Goal: Information Seeking & Learning: Check status

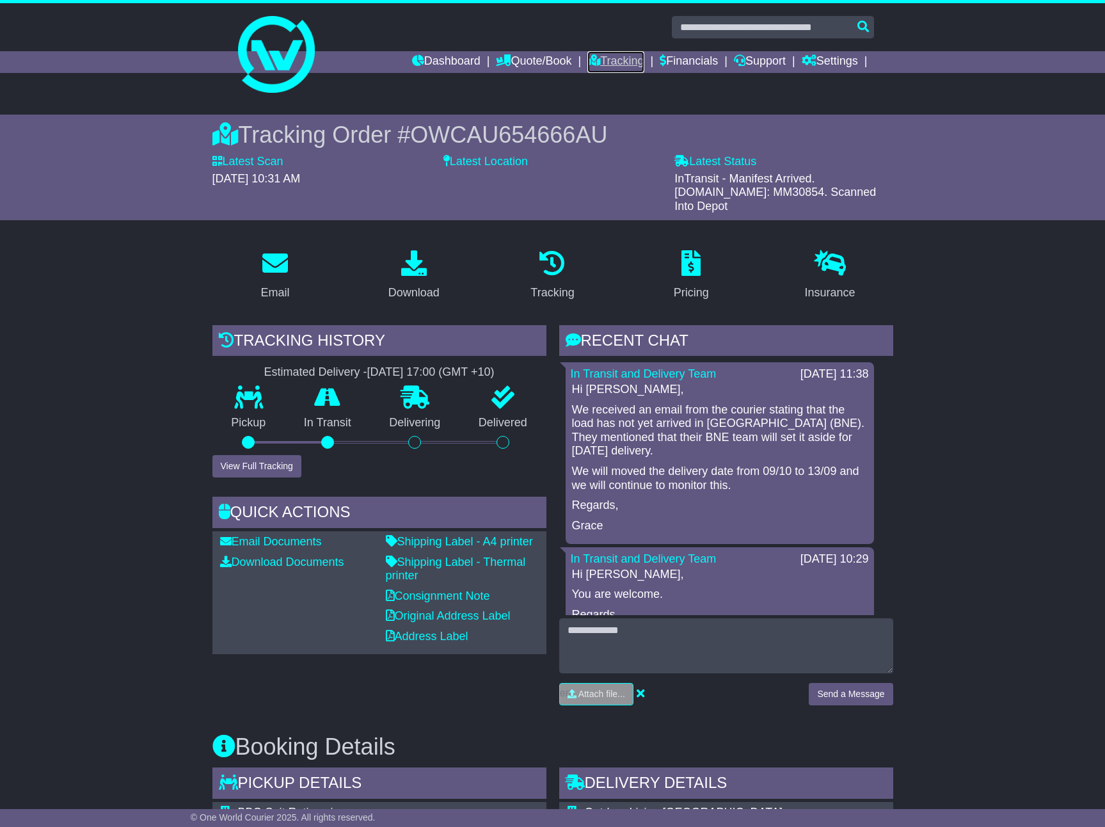
click at [609, 68] on link "Tracking" at bounding box center [615, 62] width 56 height 22
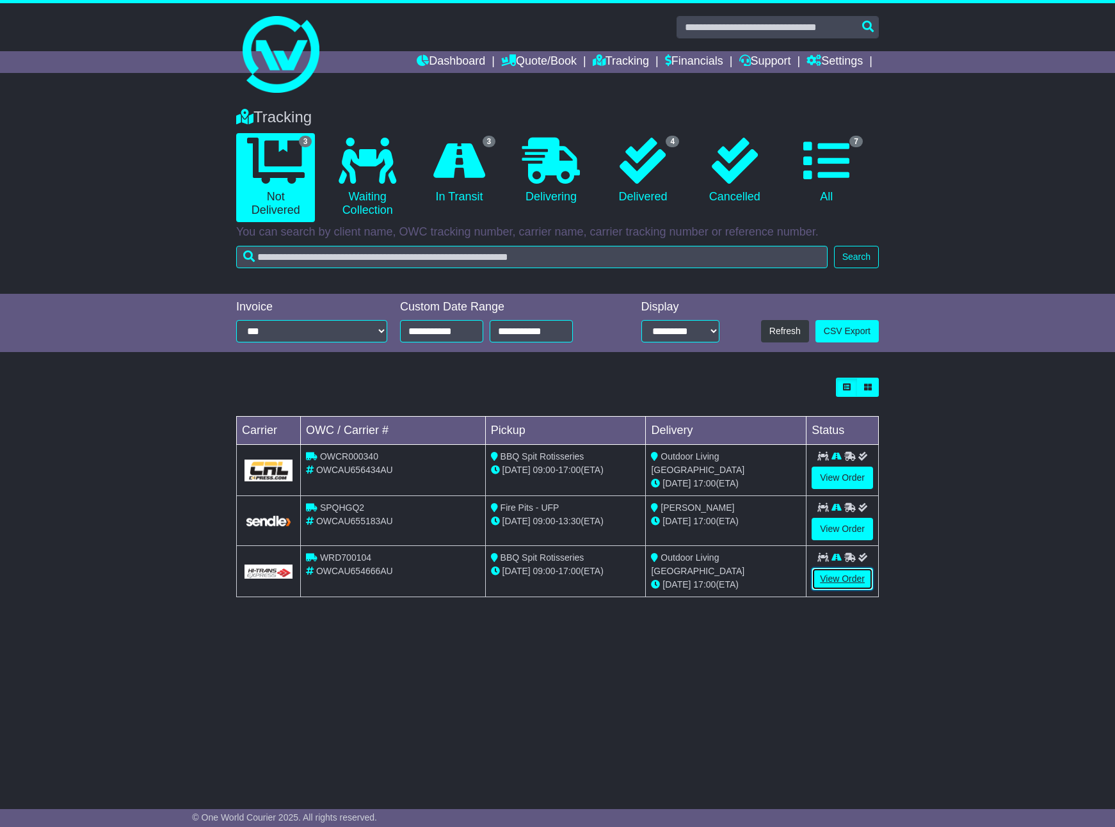
click at [833, 577] on link "View Order" at bounding box center [841, 579] width 61 height 22
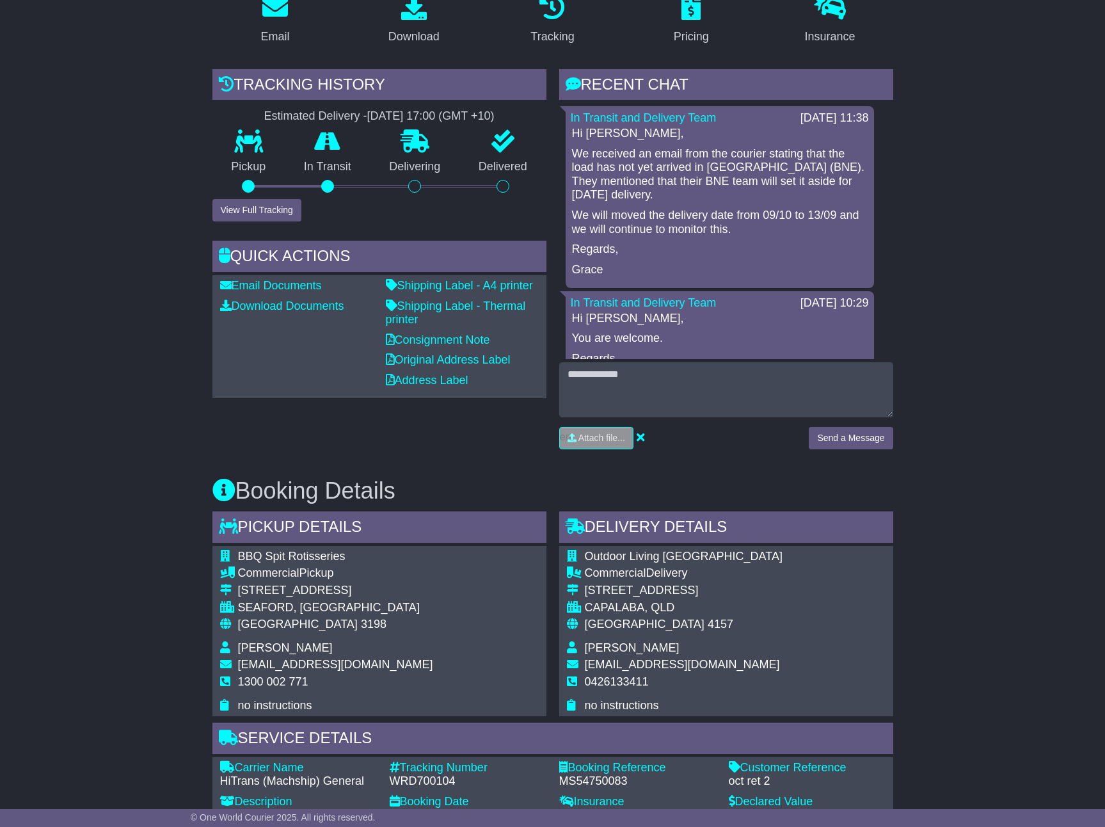
scroll to position [512, 0]
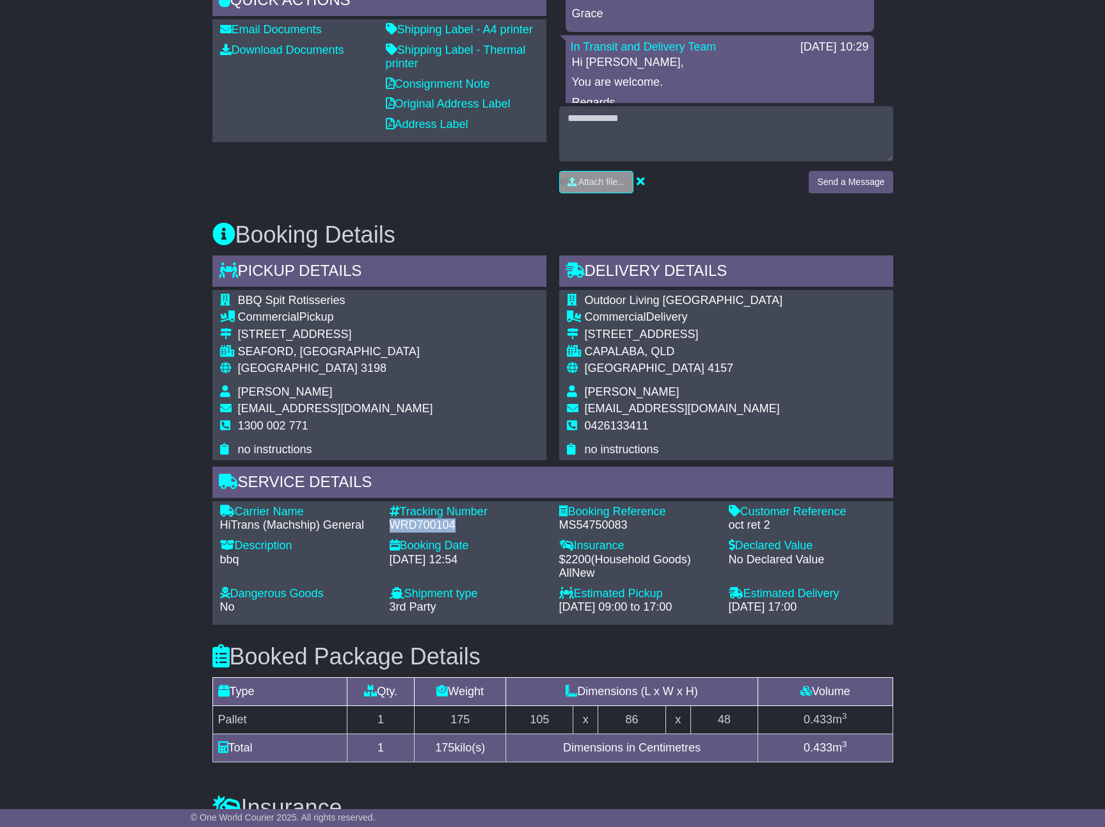
drag, startPoint x: 455, startPoint y: 509, endPoint x: 388, endPoint y: 518, distance: 67.1
click at [388, 518] on div "Tracking Number - WRD700104" at bounding box center [468, 519] width 170 height 28
copy div "WRD700104"
